Goal: Information Seeking & Learning: Learn about a topic

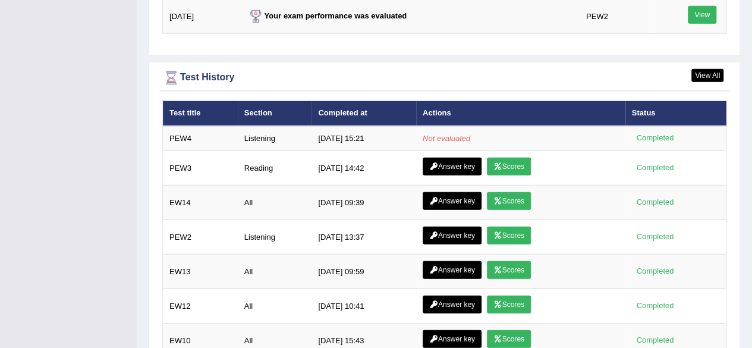
scroll to position [1605, 0]
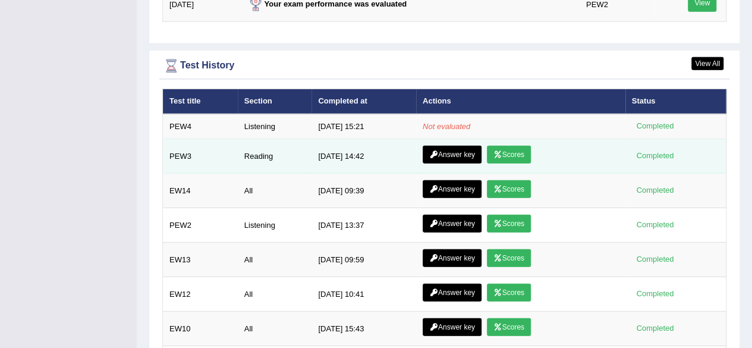
click at [497, 151] on icon at bounding box center [497, 154] width 9 height 7
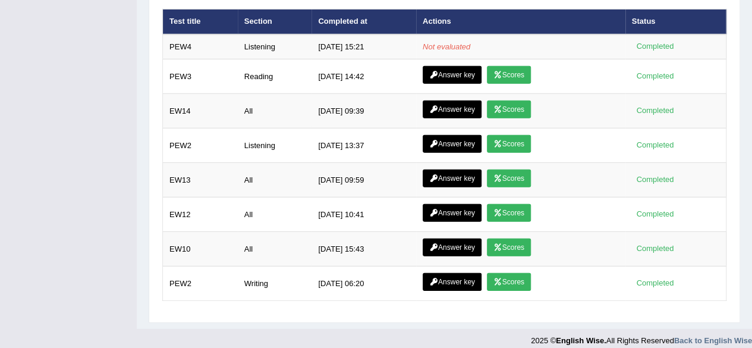
scroll to position [1686, 0]
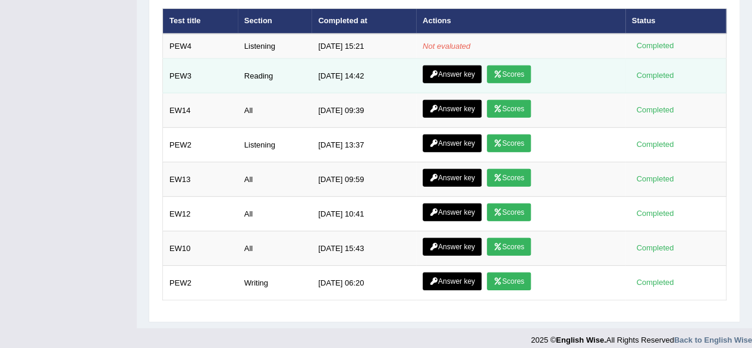
click at [449, 70] on link "Answer key" at bounding box center [452, 74] width 59 height 18
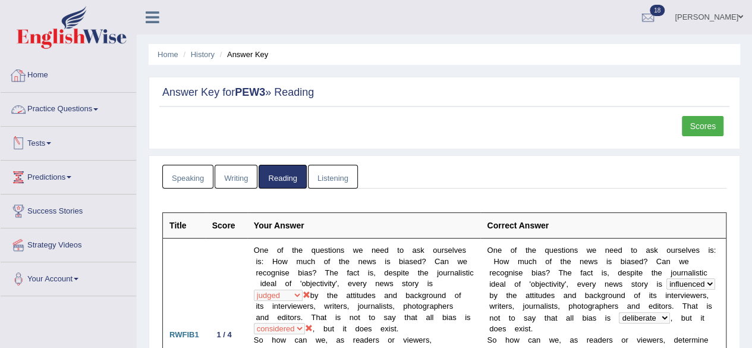
click at [61, 107] on link "Practice Questions" at bounding box center [69, 108] width 136 height 30
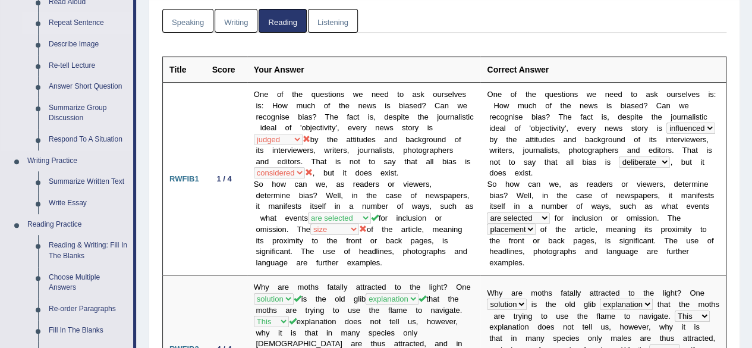
scroll to position [238, 0]
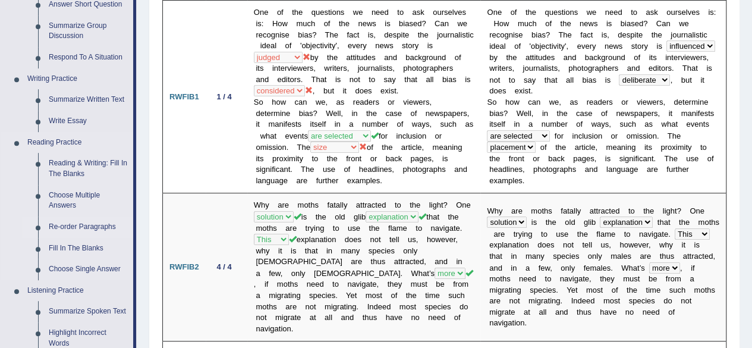
click at [76, 225] on link "Re-order Paragraphs" at bounding box center [88, 226] width 90 height 21
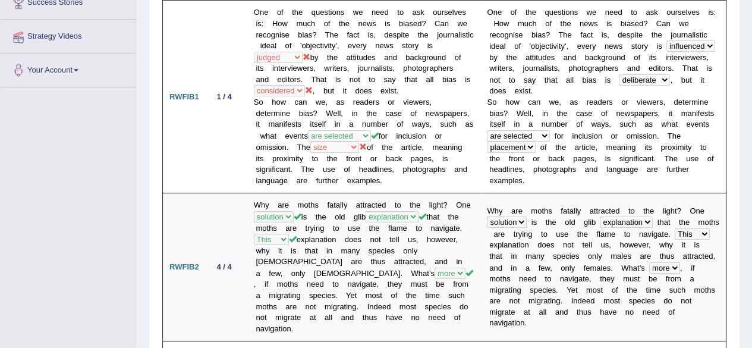
scroll to position [234, 0]
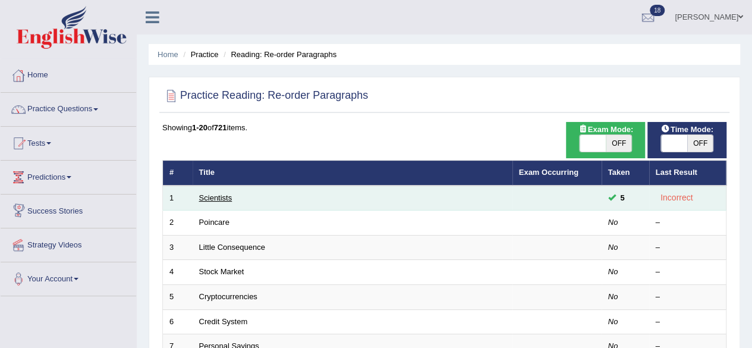
click at [208, 193] on link "Scientists" at bounding box center [215, 197] width 33 height 9
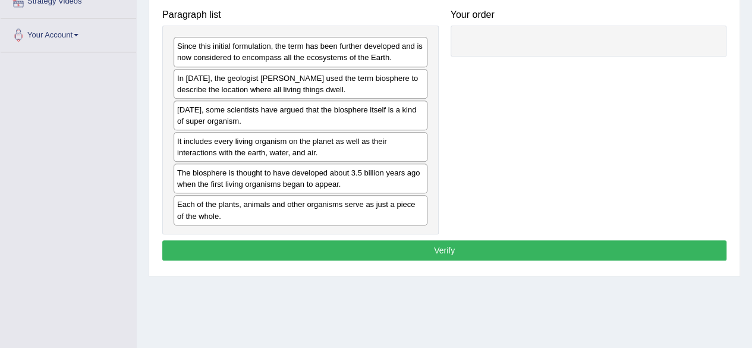
scroll to position [216, 0]
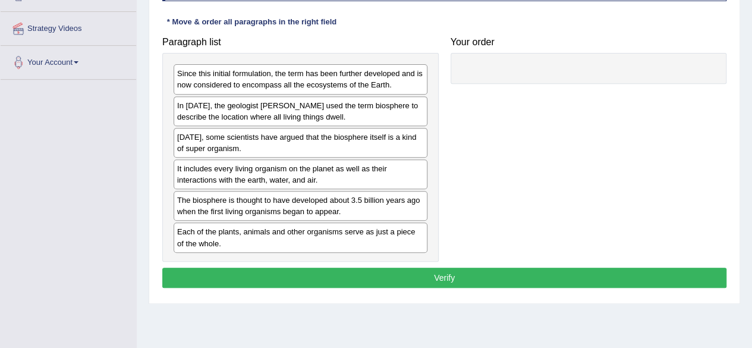
click at [476, 120] on div "Paragraph list Since this initial formulation, the term has been further develo…" at bounding box center [444, 146] width 576 height 231
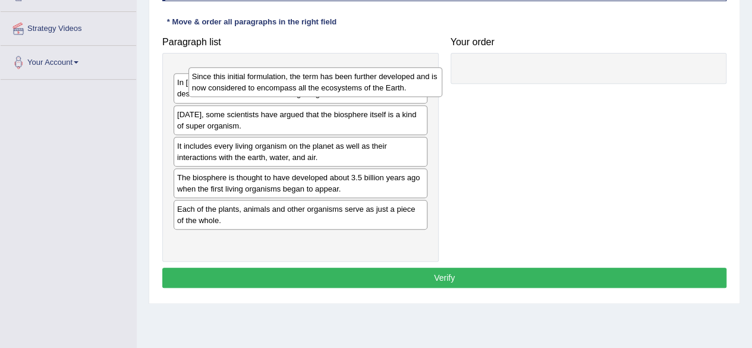
drag, startPoint x: 251, startPoint y: 82, endPoint x: 266, endPoint y: 81, distance: 15.5
click at [270, 83] on div "Since this initial formulation, the term has been further developed and is now …" at bounding box center [315, 82] width 254 height 30
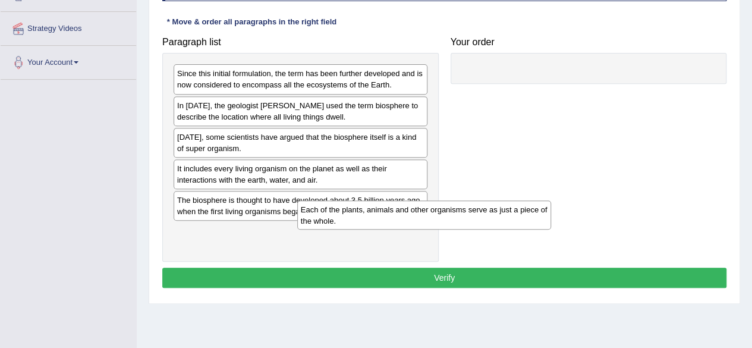
drag, startPoint x: 315, startPoint y: 227, endPoint x: 503, endPoint y: 169, distance: 196.9
click at [478, 200] on div "Each of the plants, animals and other organisms serve as just a piece of the wh…" at bounding box center [424, 215] width 254 height 30
drag, startPoint x: 503, startPoint y: 169, endPoint x: 511, endPoint y: 165, distance: 9.6
click at [511, 165] on div "Paragraph list Since this initial formulation, the term has been further develo…" at bounding box center [444, 146] width 576 height 231
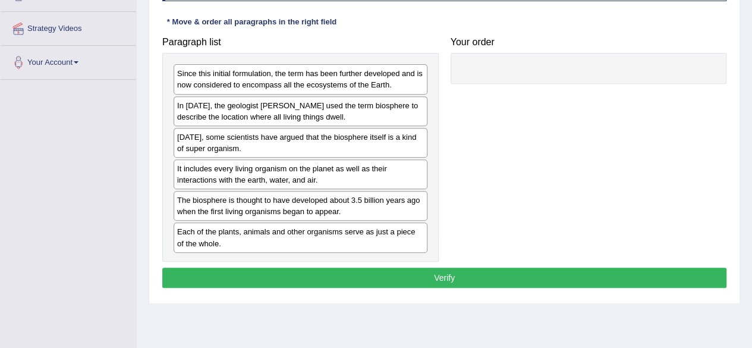
drag, startPoint x: 518, startPoint y: 159, endPoint x: 531, endPoint y: 182, distance: 26.3
click at [515, 155] on div "Paragraph list Since this initial formulation, the term has been further develo…" at bounding box center [444, 146] width 576 height 231
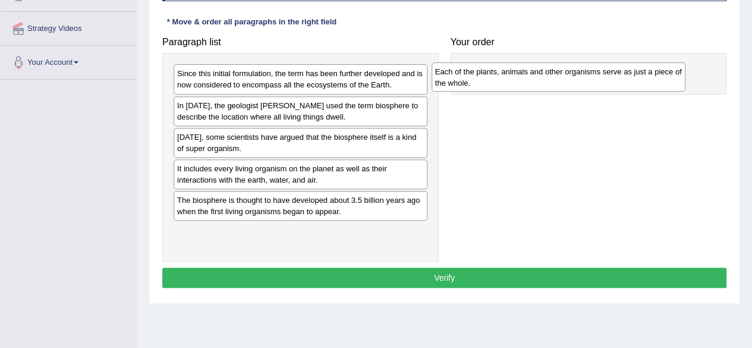
drag, startPoint x: 205, startPoint y: 232, endPoint x: 471, endPoint y: 72, distance: 311.0
click at [471, 72] on div "Each of the plants, animals and other organisms serve as just a piece of the wh…" at bounding box center [559, 77] width 254 height 30
click at [479, 65] on div "Each of the plants, animals and other organisms serve as just a piece of the wh…" at bounding box center [567, 75] width 254 height 30
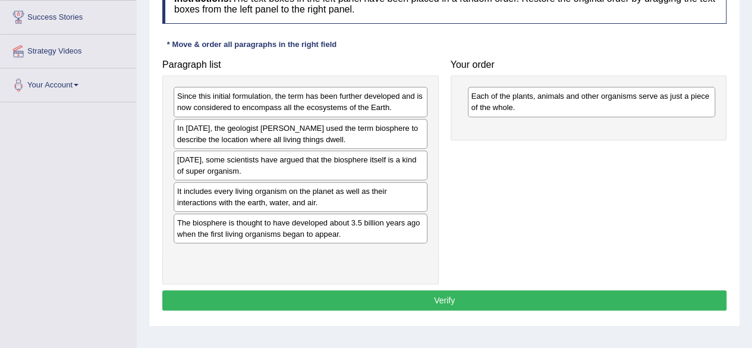
scroll to position [238, 0]
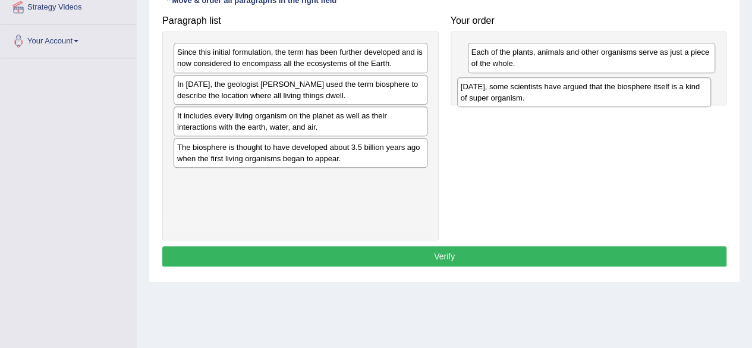
drag, startPoint x: 273, startPoint y: 117, endPoint x: 558, endPoint y: 85, distance: 286.6
click at [557, 86] on div "Today, some scientists have argued that the biosphere itself is a kind of super…" at bounding box center [584, 92] width 254 height 30
click at [558, 85] on div "Today, some scientists have argued that the biosphere itself is a kind of super…" at bounding box center [588, 89] width 254 height 30
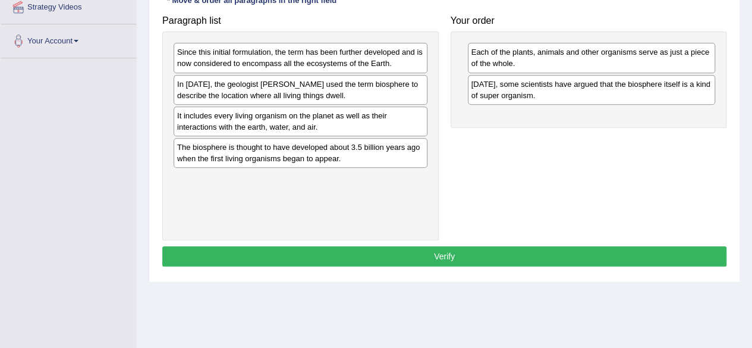
click at [558, 85] on div "Today, some scientists have argued that the biosphere itself is a kind of super…" at bounding box center [592, 90] width 248 height 30
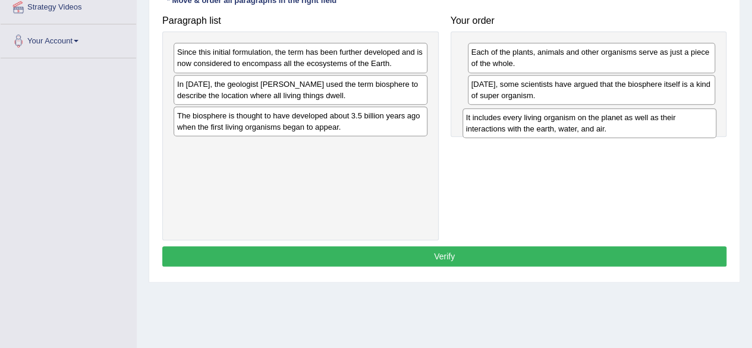
drag, startPoint x: 229, startPoint y: 115, endPoint x: 518, endPoint y: 118, distance: 289.0
click at [518, 118] on div "It includes every living organism on the planet as well as their interactions w…" at bounding box center [590, 123] width 254 height 30
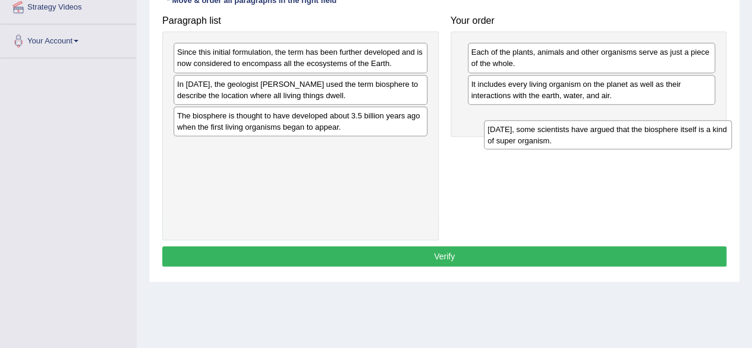
drag, startPoint x: 526, startPoint y: 84, endPoint x: 537, endPoint y: 120, distance: 38.0
click at [539, 122] on div "Today, some scientists have argued that the biosphere itself is a kind of super…" at bounding box center [608, 135] width 248 height 30
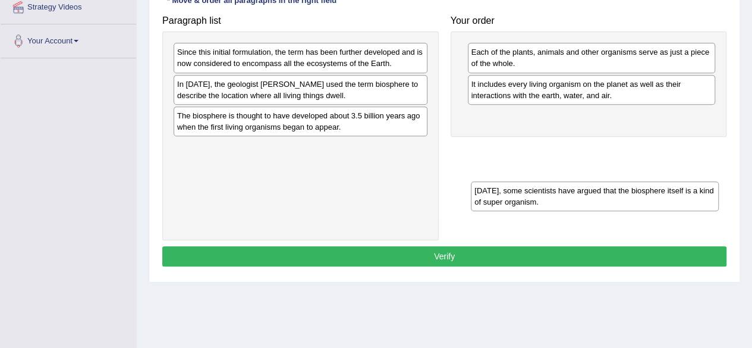
drag, startPoint x: 526, startPoint y: 122, endPoint x: 519, endPoint y: 198, distance: 76.4
click at [521, 198] on div "Today, some scientists have argued that the biosphere itself is a kind of super…" at bounding box center [595, 196] width 248 height 30
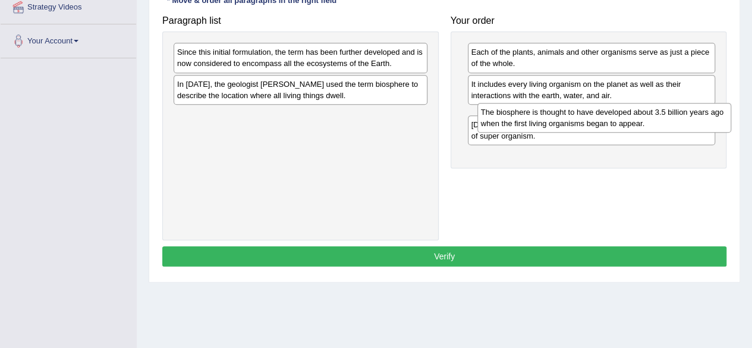
drag, startPoint x: 320, startPoint y: 120, endPoint x: 611, endPoint y: 117, distance: 290.8
click at [621, 118] on div "The biosphere is thought to have developed about 3.5 billion years ago when the…" at bounding box center [604, 118] width 254 height 30
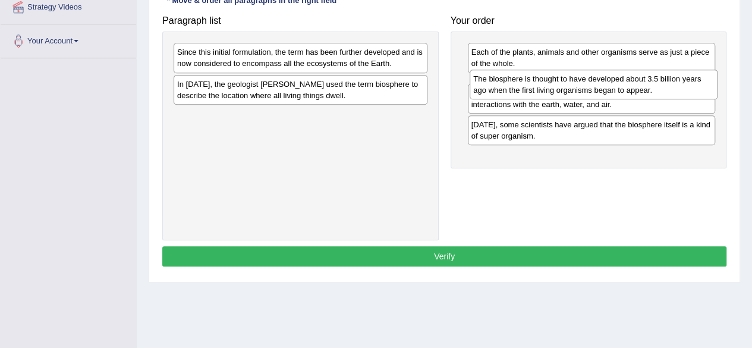
drag, startPoint x: 527, startPoint y: 124, endPoint x: 530, endPoint y: 92, distance: 32.2
click at [530, 92] on div "The biosphere is thought to have developed about 3.5 billion years ago when the…" at bounding box center [594, 85] width 248 height 30
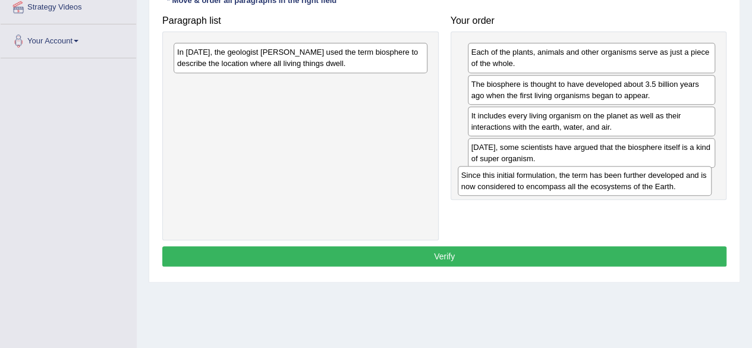
drag, startPoint x: 287, startPoint y: 56, endPoint x: 572, endPoint y: 177, distance: 309.9
click at [572, 177] on div "Since this initial formulation, the term has been further developed and is now …" at bounding box center [585, 181] width 254 height 30
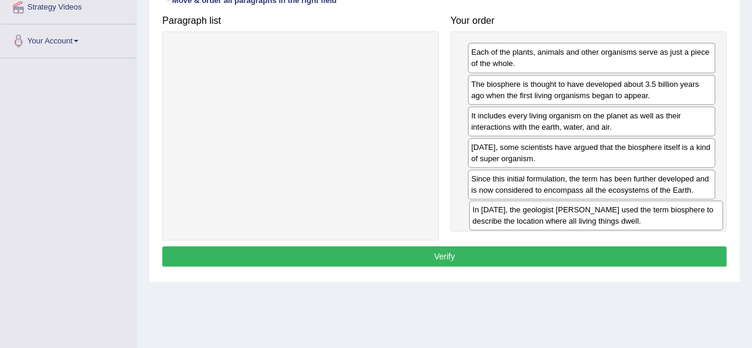
drag, startPoint x: 203, startPoint y: 54, endPoint x: 498, endPoint y: 211, distance: 334.9
click at [498, 211] on div "In 1875, the geologist Eduard Suess used the term biosphere to describe the loc…" at bounding box center [596, 215] width 254 height 30
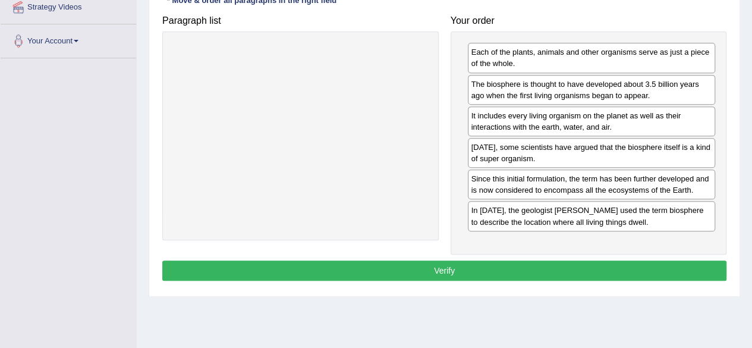
click at [439, 260] on button "Verify" at bounding box center [444, 270] width 564 height 20
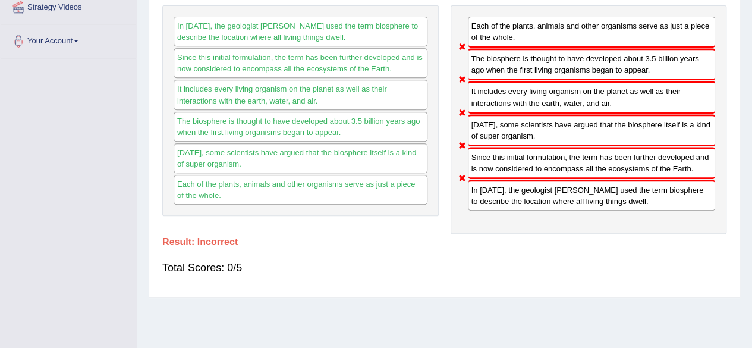
drag, startPoint x: 509, startPoint y: 34, endPoint x: 488, endPoint y: 83, distance: 53.0
click at [513, 102] on div "Each of the plants, animals and other organisms serve as just a piece of the wh…" at bounding box center [589, 119] width 276 height 228
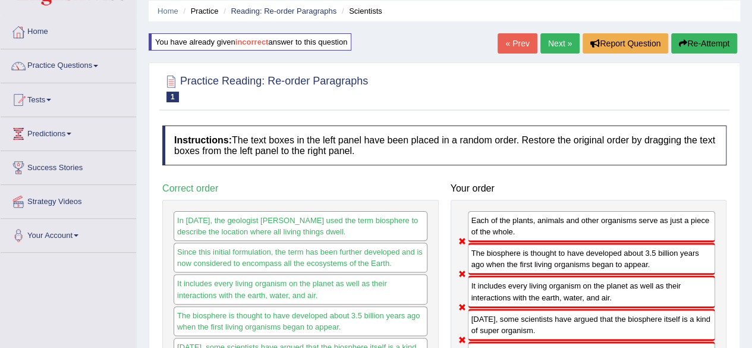
scroll to position [59, 0]
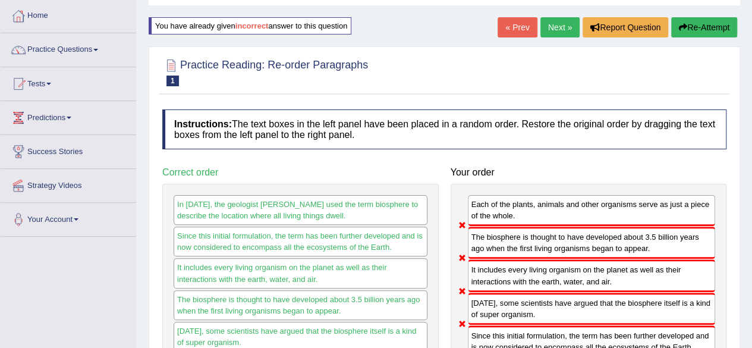
click at [708, 21] on button "Re-Attempt" at bounding box center [704, 27] width 66 height 20
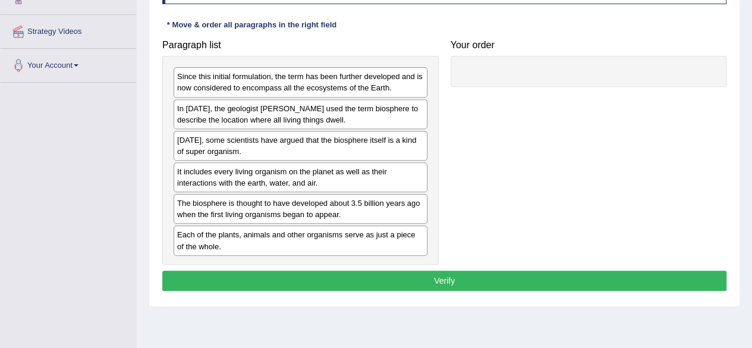
scroll to position [238, 0]
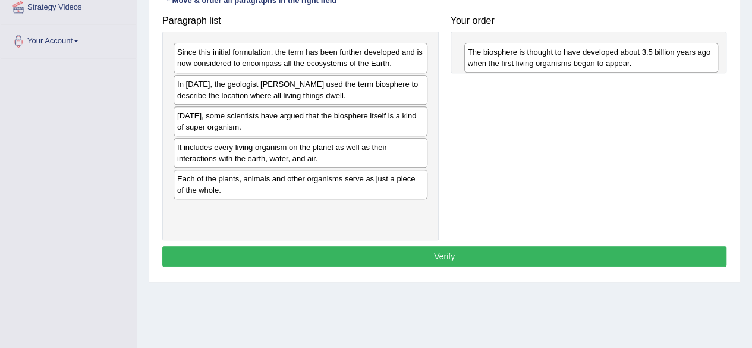
drag, startPoint x: 203, startPoint y: 182, endPoint x: 491, endPoint y: 54, distance: 315.7
click at [491, 54] on div "The biosphere is thought to have developed about 3.5 billion years ago when the…" at bounding box center [591, 58] width 254 height 30
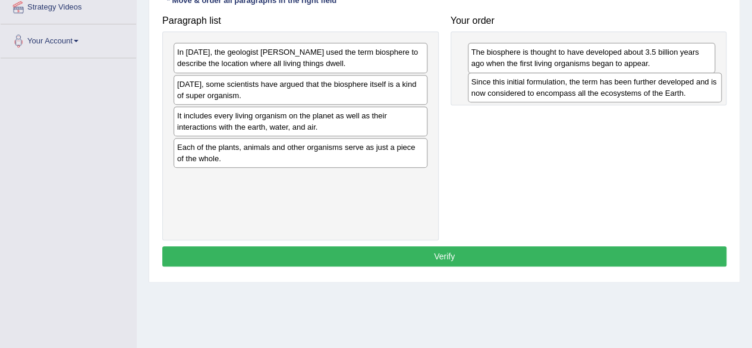
drag, startPoint x: 259, startPoint y: 55, endPoint x: 553, endPoint y: 85, distance: 295.8
click at [553, 85] on div "Since this initial formulation, the term has been further developed and is now …" at bounding box center [595, 88] width 254 height 30
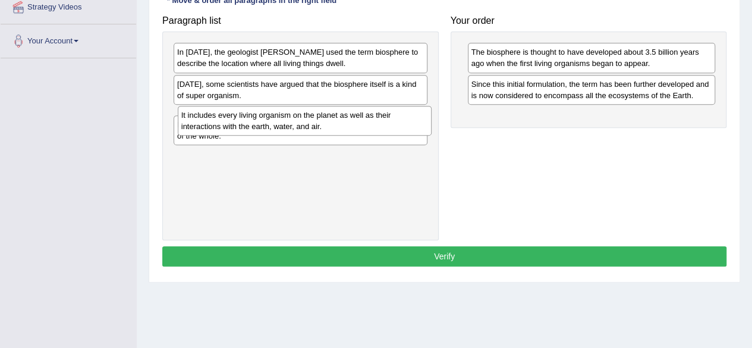
drag, startPoint x: 215, startPoint y: 117, endPoint x: 202, endPoint y: 96, distance: 24.4
click at [216, 117] on div "It includes every living organism on the planet as well as their interactions w…" at bounding box center [305, 121] width 254 height 30
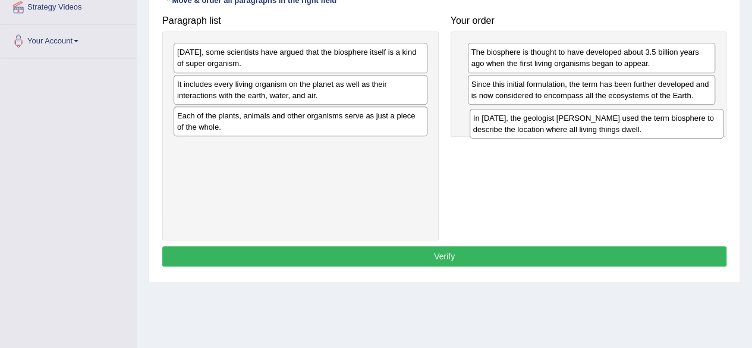
drag, startPoint x: 234, startPoint y: 55, endPoint x: 522, endPoint y: 120, distance: 295.6
click at [522, 120] on div "In [DATE], the geologist [PERSON_NAME] used the term biosphere to describe the …" at bounding box center [597, 124] width 254 height 30
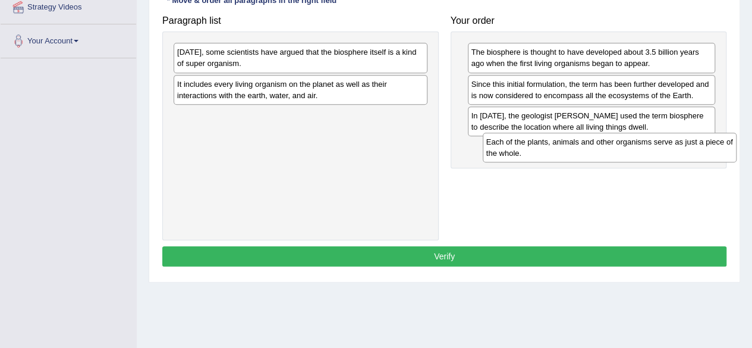
drag, startPoint x: 234, startPoint y: 121, endPoint x: 540, endPoint y: 150, distance: 308.2
click at [540, 150] on div "Each of the plants, animals and other organisms serve as just a piece of the wh…" at bounding box center [610, 148] width 254 height 30
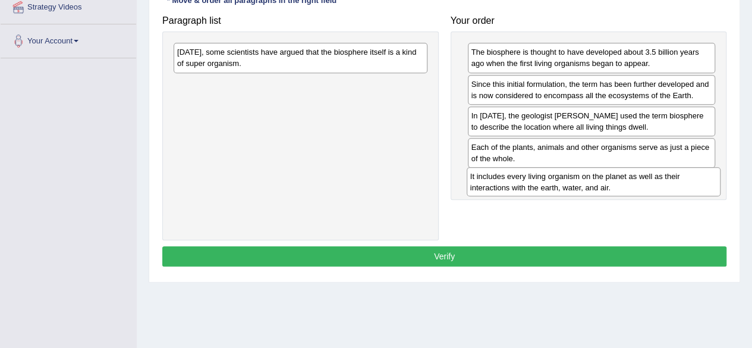
drag, startPoint x: 377, startPoint y: 87, endPoint x: 669, endPoint y: 181, distance: 306.7
click at [670, 181] on div "It includes every living organism on the planet as well as their interactions w…" at bounding box center [594, 182] width 254 height 30
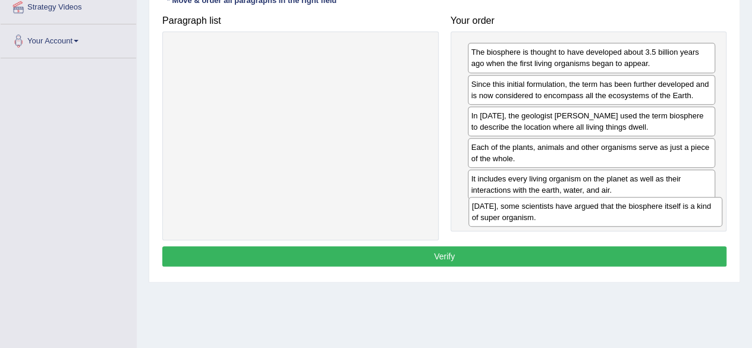
drag, startPoint x: 197, startPoint y: 58, endPoint x: 487, endPoint y: 209, distance: 326.6
click at [492, 212] on div "Today, some scientists have argued that the biosphere itself is a kind of super…" at bounding box center [596, 212] width 254 height 30
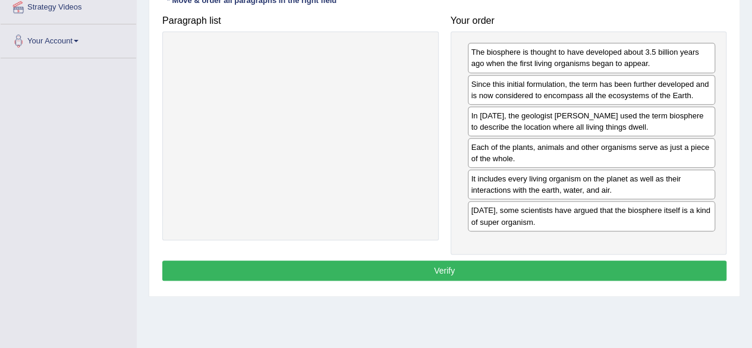
click at [433, 260] on button "Verify" at bounding box center [444, 270] width 564 height 20
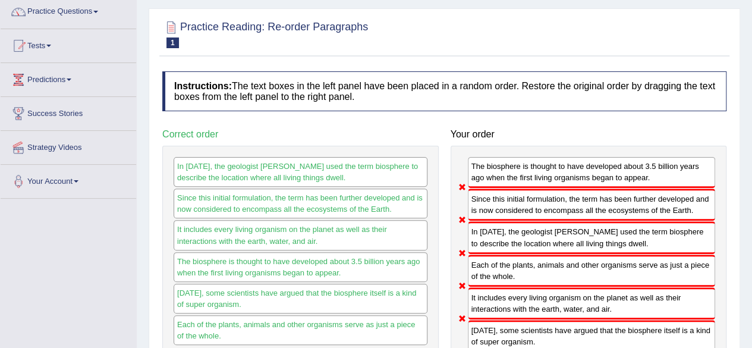
scroll to position [0, 0]
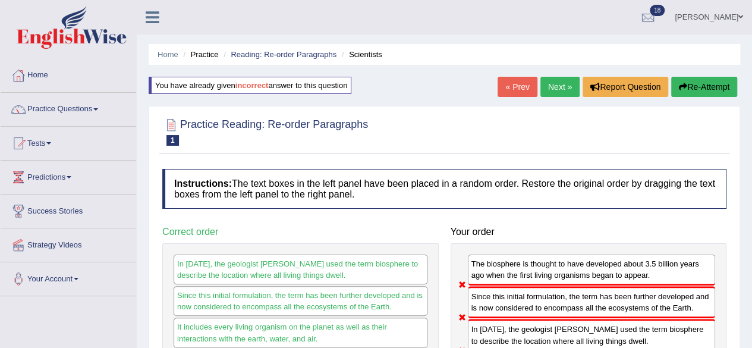
click at [552, 83] on link "Next »" at bounding box center [559, 87] width 39 height 20
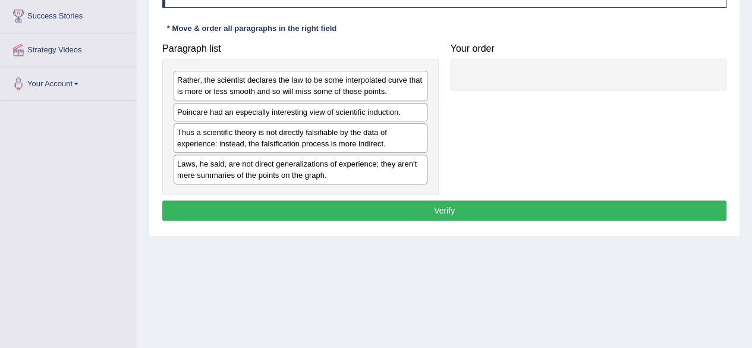
scroll to position [178, 0]
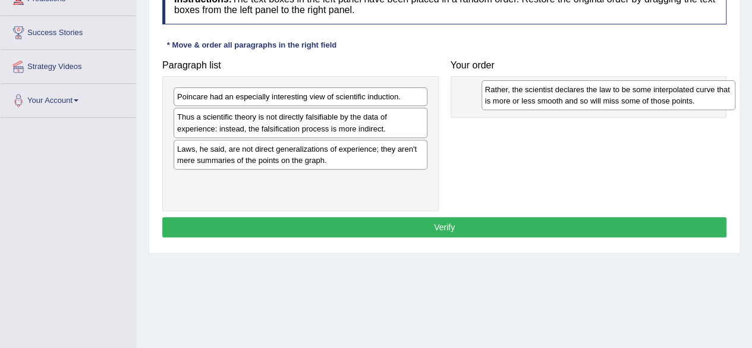
drag, startPoint x: 208, startPoint y: 106, endPoint x: 499, endPoint y: 98, distance: 291.4
click at [515, 98] on div "Rather, the scientist declares the law to be some interpolated curve that is mo…" at bounding box center [609, 95] width 254 height 30
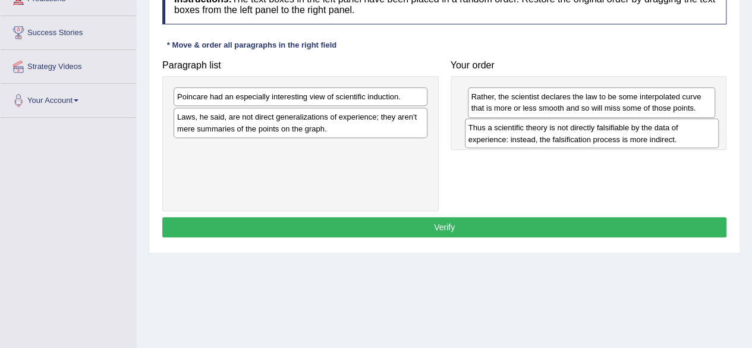
drag, startPoint x: 224, startPoint y: 121, endPoint x: 514, endPoint y: 133, distance: 290.4
click at [514, 133] on div "Thus a scientific theory is not directly falsifiable by the data of experience:…" at bounding box center [592, 133] width 254 height 30
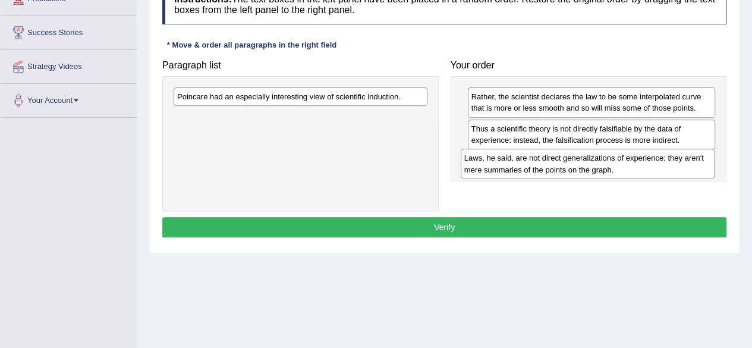
drag, startPoint x: 249, startPoint y: 126, endPoint x: 509, endPoint y: 159, distance: 262.5
click at [509, 159] on div "Laws, he said, are not direct generalizations of experience; they aren't mere s…" at bounding box center [588, 164] width 254 height 30
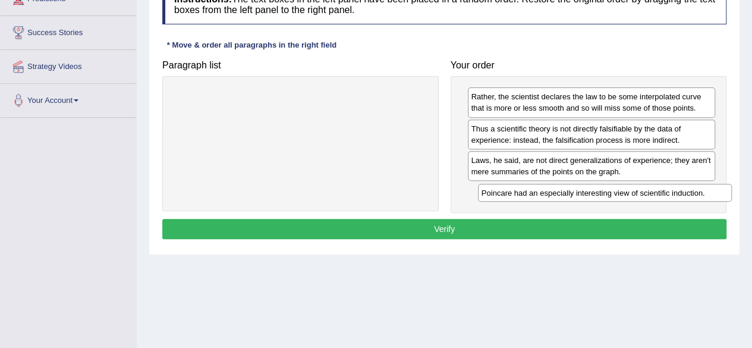
drag, startPoint x: 304, startPoint y: 99, endPoint x: 599, endPoint y: 194, distance: 309.7
click at [599, 194] on div "Poincare had an especially interesting view of scientific induction." at bounding box center [605, 193] width 254 height 18
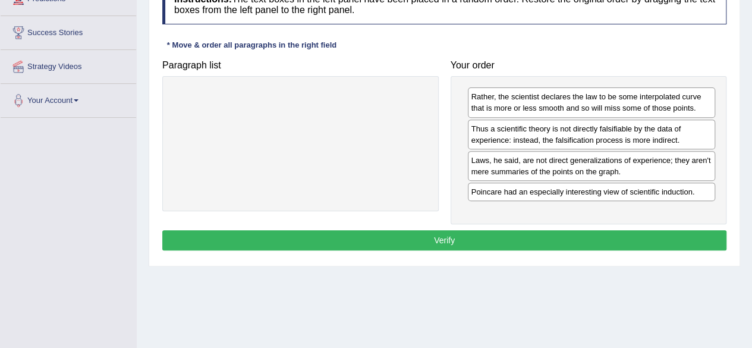
click at [441, 232] on button "Verify" at bounding box center [444, 240] width 564 height 20
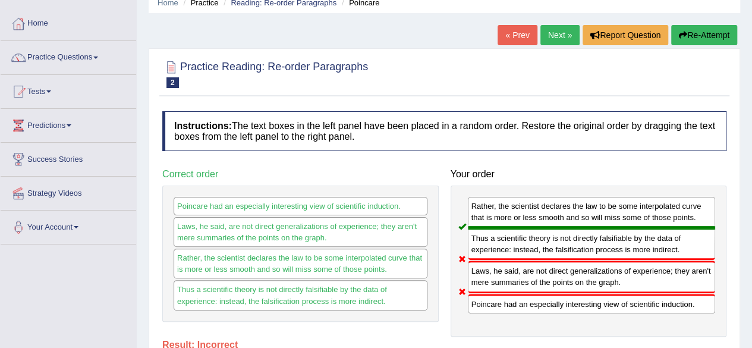
scroll to position [0, 0]
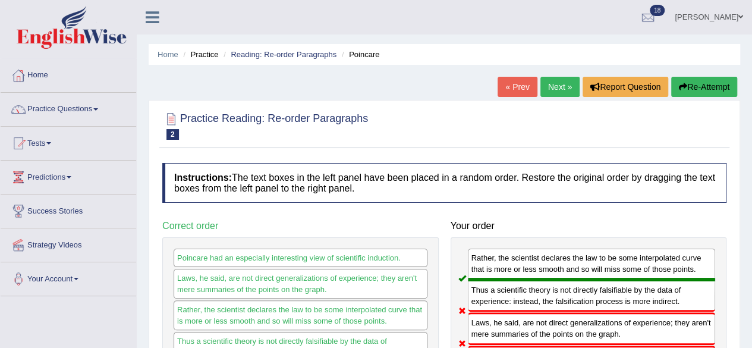
click at [562, 80] on link "Next »" at bounding box center [559, 87] width 39 height 20
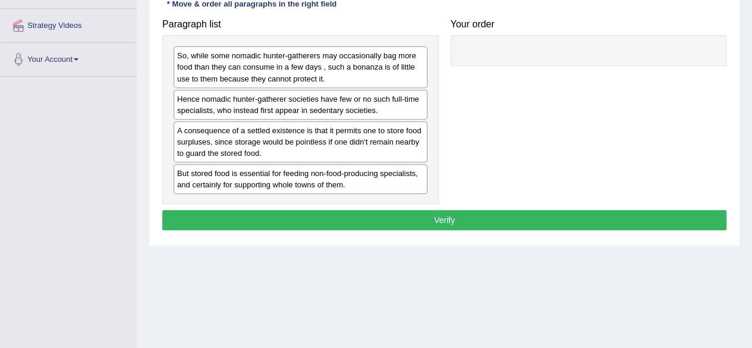
scroll to position [238, 0]
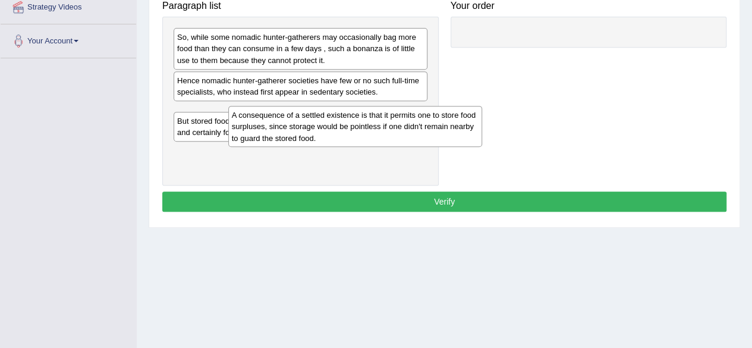
drag, startPoint x: 238, startPoint y: 122, endPoint x: 413, endPoint y: 116, distance: 174.3
click at [344, 122] on div "A consequence of a settled existence is that it permits one to store food surpl…" at bounding box center [355, 126] width 254 height 41
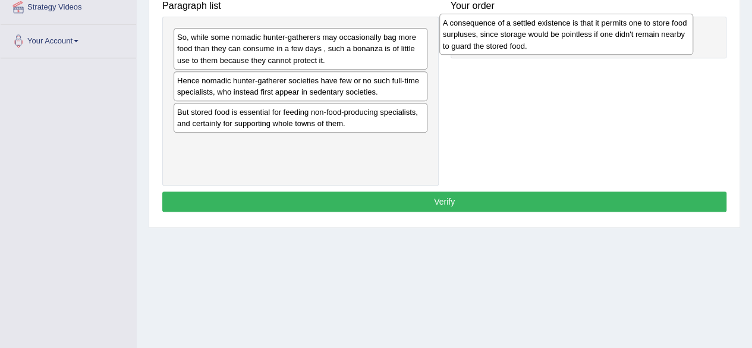
drag, startPoint x: 238, startPoint y: 118, endPoint x: 505, endPoint y: 29, distance: 281.5
click at [505, 29] on div "A consequence of a settled existence is that it permits one to store food surpl…" at bounding box center [566, 34] width 254 height 41
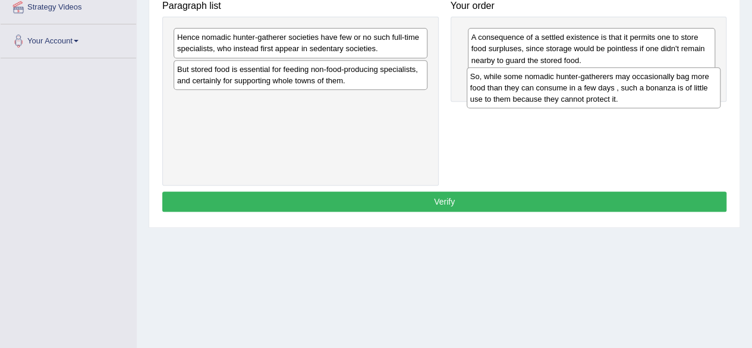
drag, startPoint x: 326, startPoint y: 43, endPoint x: 618, endPoint y: 83, distance: 295.2
click at [618, 83] on div "So, while some nomadic hunter-gatherers may occasionally bag more food than the…" at bounding box center [594, 87] width 254 height 41
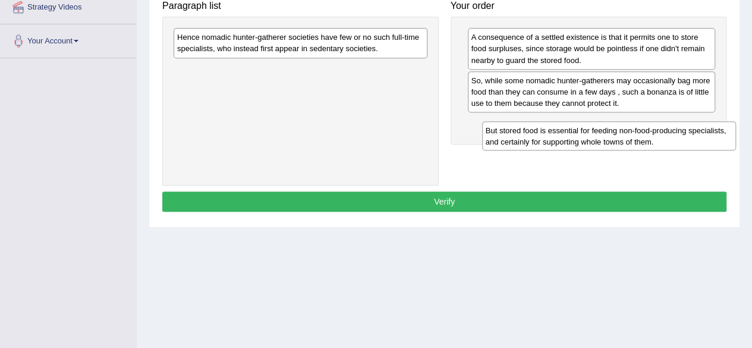
drag, startPoint x: 268, startPoint y: 96, endPoint x: 533, endPoint y: 131, distance: 267.5
click at [533, 131] on div "But stored food is essential for feeding non-food-producing specialists, and ce…" at bounding box center [609, 136] width 254 height 30
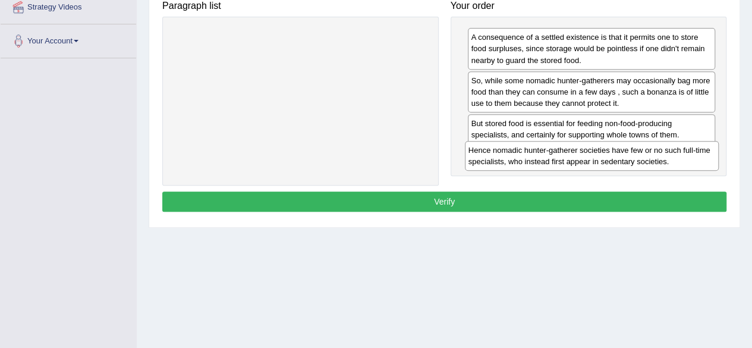
drag, startPoint x: 301, startPoint y: 39, endPoint x: 591, endPoint y: 150, distance: 310.9
click at [591, 150] on div "Hence nomadic hunter-gatherer societies have few or no such full-time specialis…" at bounding box center [592, 156] width 254 height 30
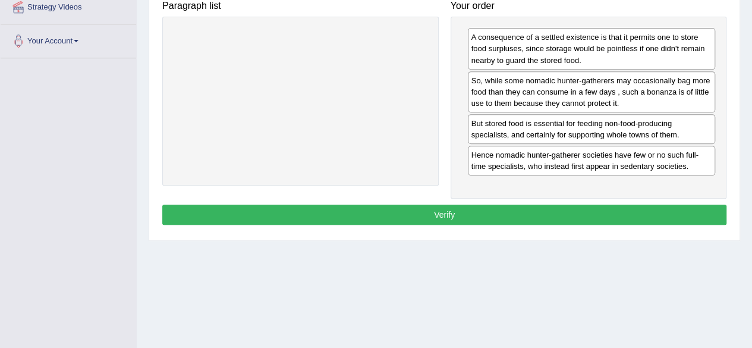
click at [441, 208] on button "Verify" at bounding box center [444, 215] width 564 height 20
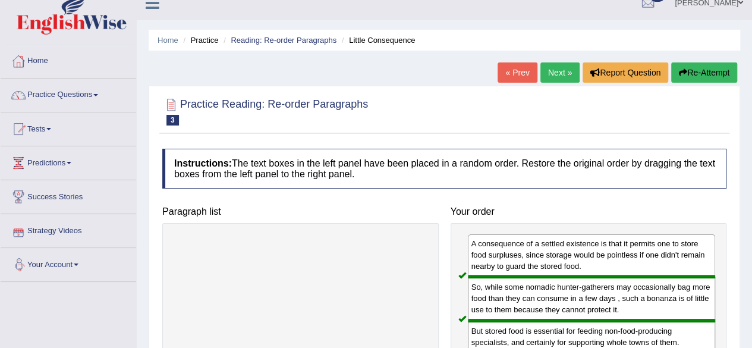
scroll to position [0, 0]
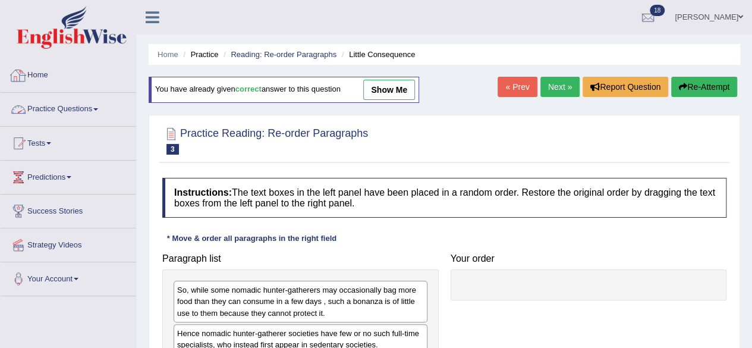
click at [42, 80] on link "Home" at bounding box center [69, 74] width 136 height 30
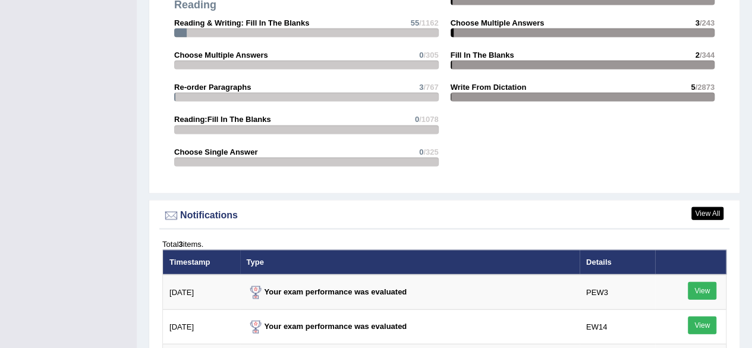
scroll to position [1427, 0]
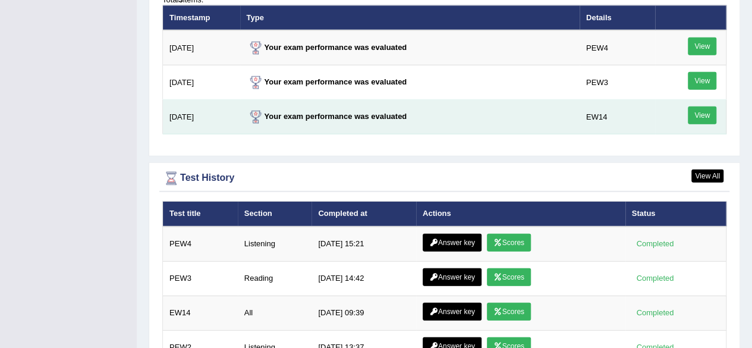
scroll to position [1605, 0]
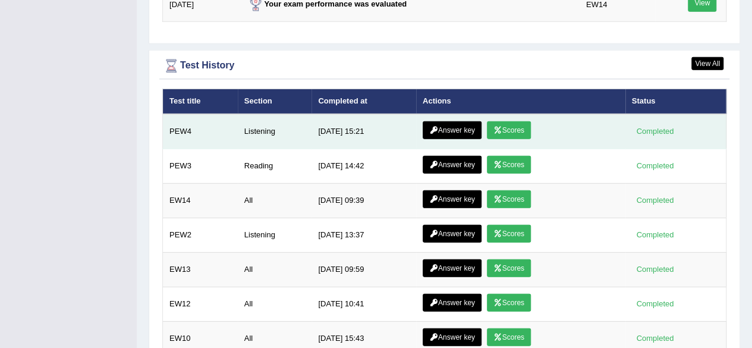
click at [457, 127] on link "Answer key" at bounding box center [452, 130] width 59 height 18
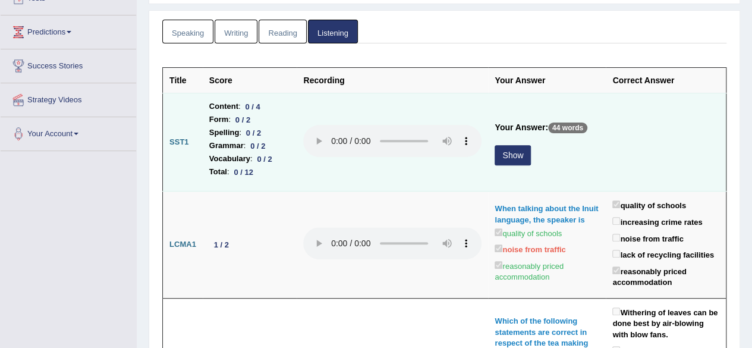
scroll to position [119, 0]
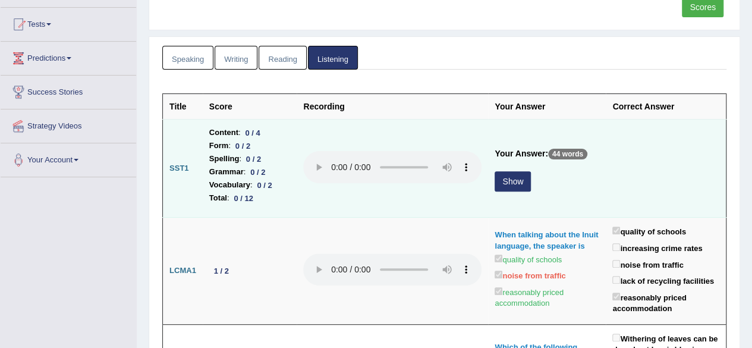
click at [501, 183] on button "Show" at bounding box center [513, 181] width 36 height 20
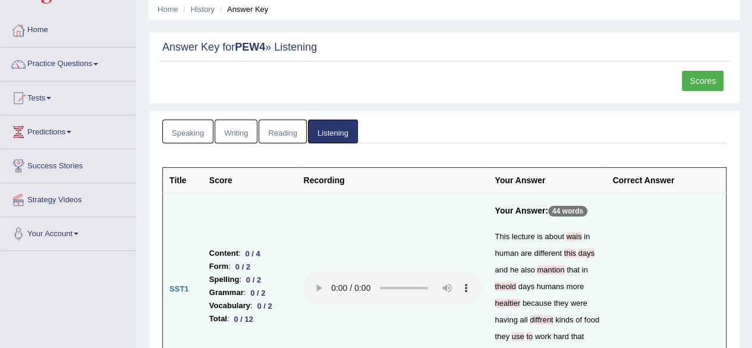
scroll to position [0, 0]
